Goal: Transaction & Acquisition: Purchase product/service

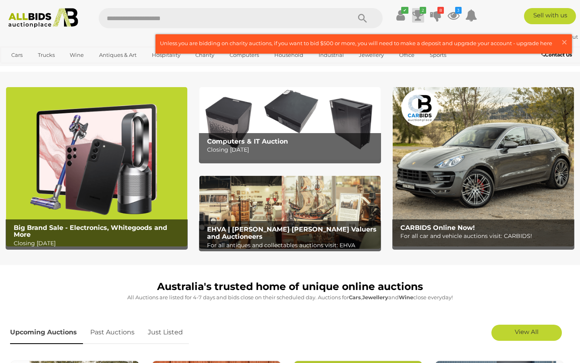
click at [414, 12] on icon at bounding box center [418, 15] width 11 height 15
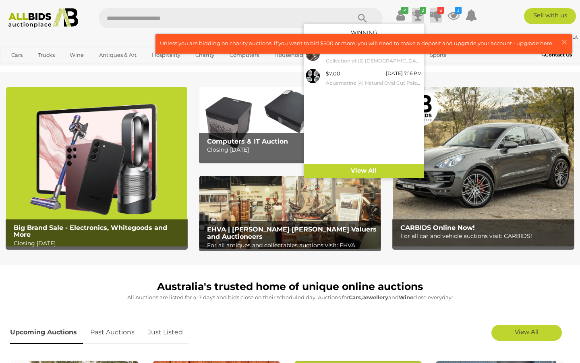
click at [433, 8] on icon at bounding box center [435, 15] width 11 height 15
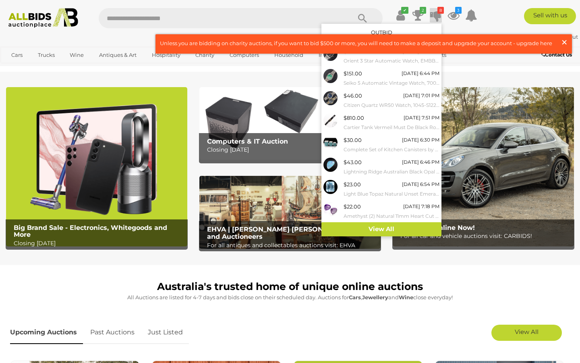
click at [568, 43] on span "×" at bounding box center [564, 42] width 7 height 16
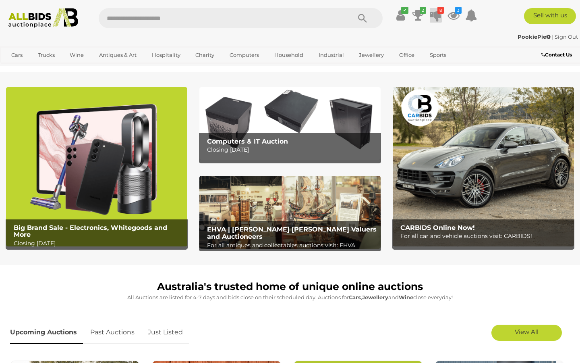
click at [436, 14] on icon at bounding box center [435, 15] width 11 height 15
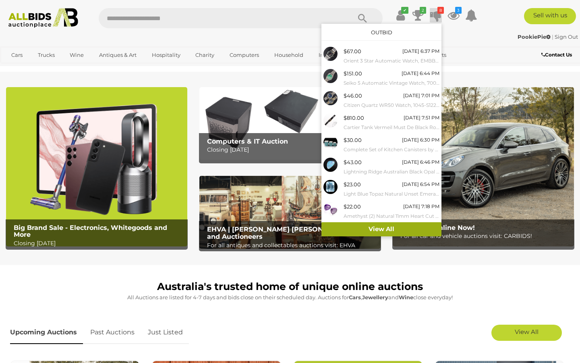
click at [375, 225] on link "View All" at bounding box center [382, 229] width 120 height 14
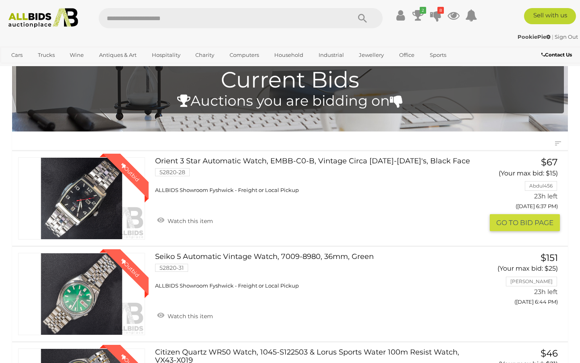
scroll to position [21, 0]
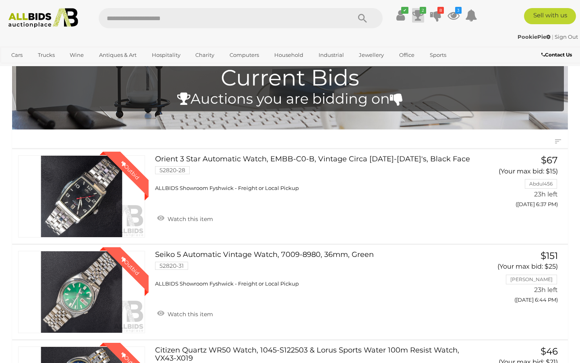
click at [415, 20] on icon at bounding box center [418, 15] width 11 height 15
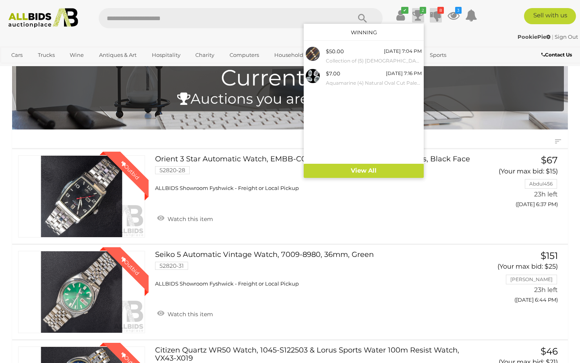
click at [436, 17] on icon at bounding box center [435, 15] width 11 height 15
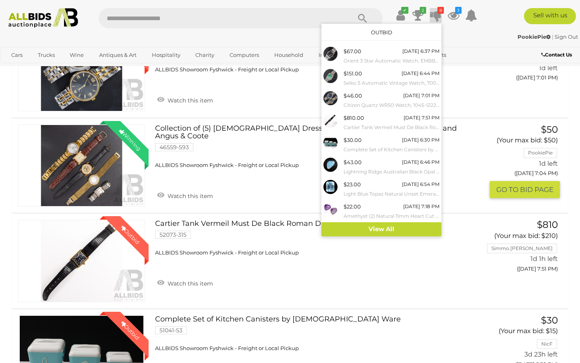
scroll to position [371, 0]
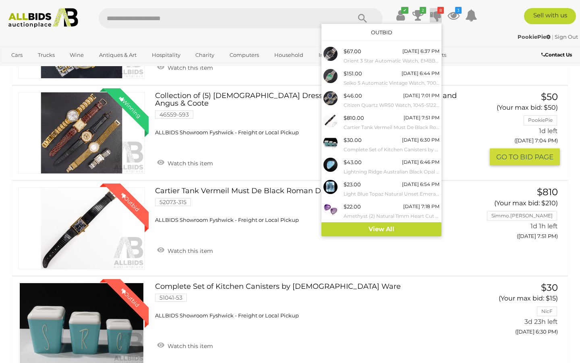
click at [242, 135] on span "ALLBIDS Showroom Fyshwick - Freight or Local Pickup" at bounding box center [227, 132] width 144 height 6
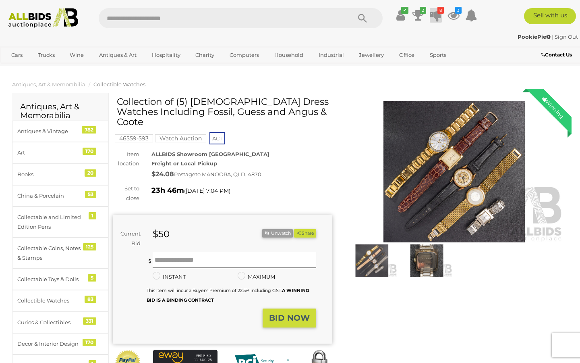
click at [437, 17] on icon at bounding box center [435, 15] width 11 height 15
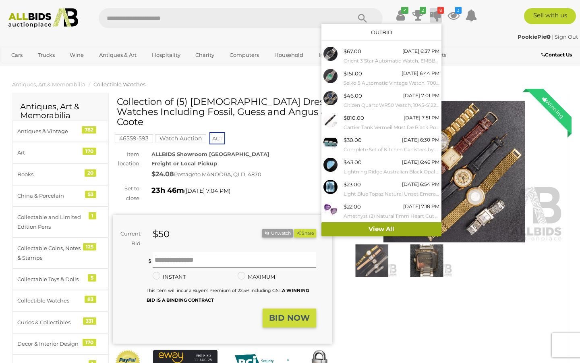
click at [361, 230] on link "View All" at bounding box center [382, 229] width 120 height 14
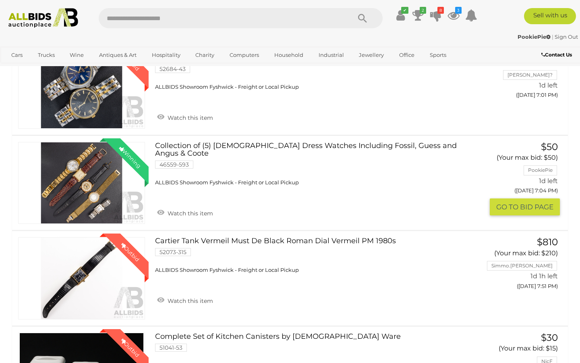
scroll to position [322, 0]
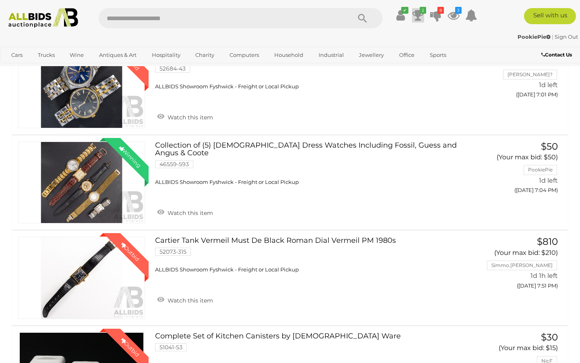
click at [419, 15] on icon at bounding box center [418, 15] width 11 height 15
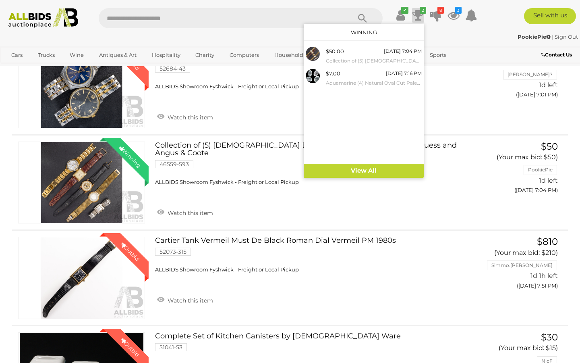
click at [419, 15] on icon at bounding box center [418, 15] width 11 height 15
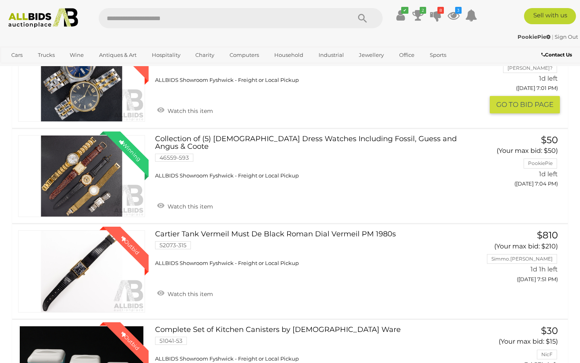
scroll to position [252, 0]
